Goal: Information Seeking & Learning: Find specific fact

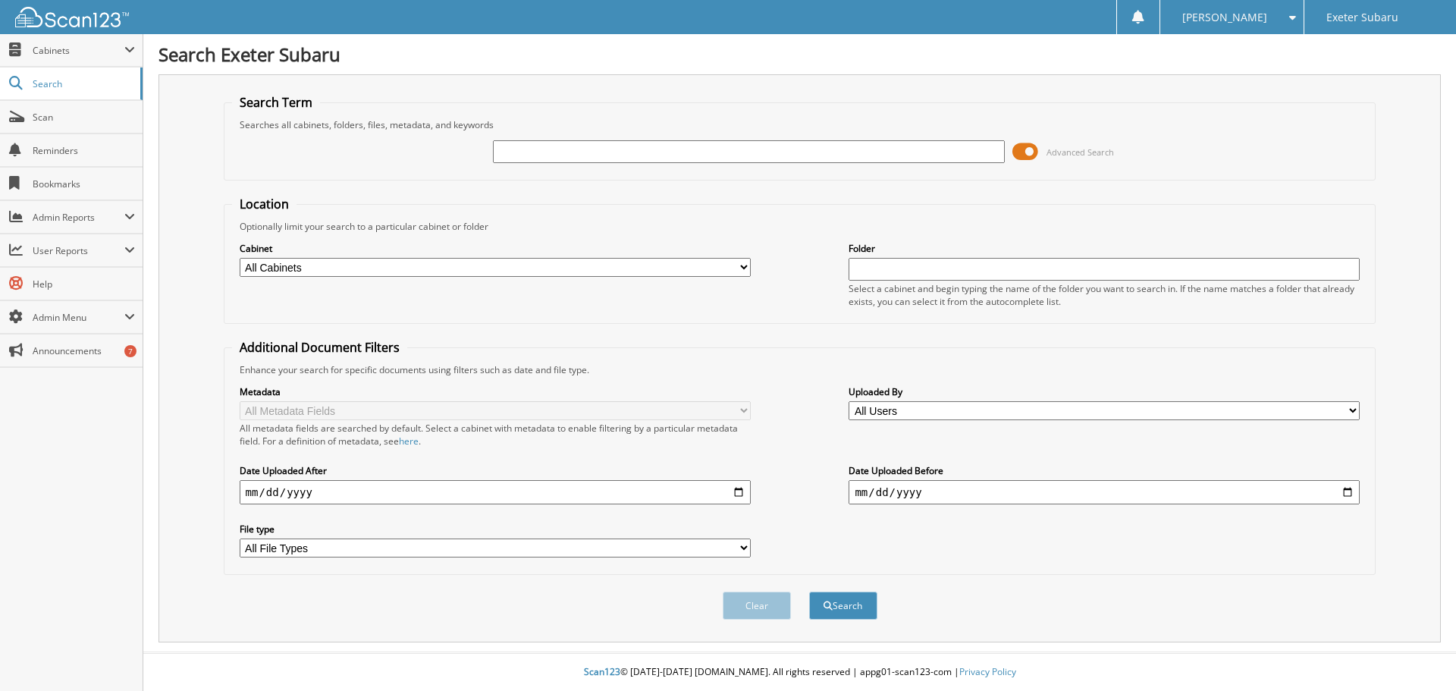
click at [597, 155] on input "text" at bounding box center [748, 151] width 511 height 23
type input "[PERSON_NAME]"
click at [809, 591] on button "Search" at bounding box center [843, 605] width 68 height 28
